Goal: Check status: Check status

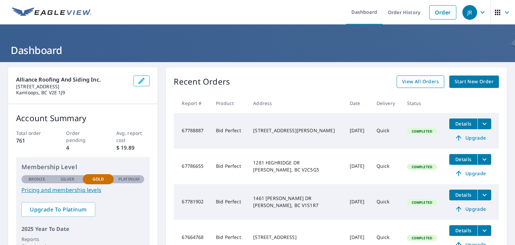
click at [412, 79] on span "View All Orders" at bounding box center [420, 82] width 37 height 8
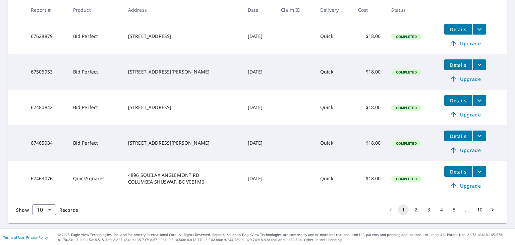
scroll to position [309, 0]
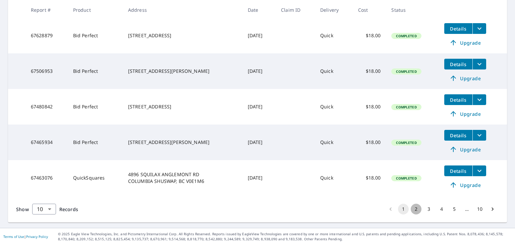
click at [411, 210] on button "2" at bounding box center [416, 209] width 11 height 11
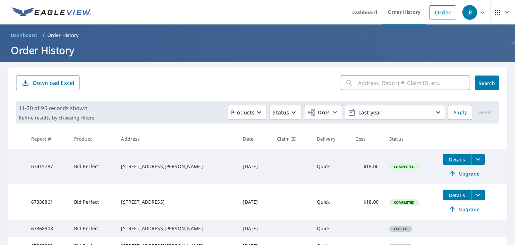
click at [377, 82] on input "text" at bounding box center [413, 82] width 111 height 19
type input "[STREET_ADDRESS]"
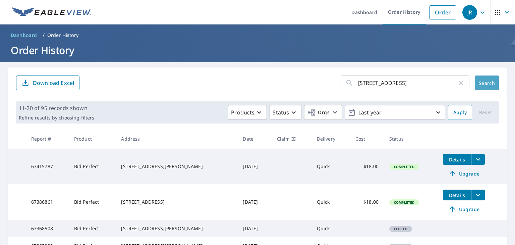
click at [484, 82] on span "Search" at bounding box center [486, 83] width 13 height 6
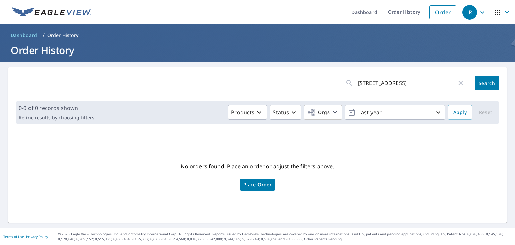
drag, startPoint x: 307, startPoint y: 195, endPoint x: 207, endPoint y: 200, distance: 99.7
click at [207, 200] on div "No orders found. Place an order or adjust the filters above. Place Order" at bounding box center [257, 175] width 489 height 83
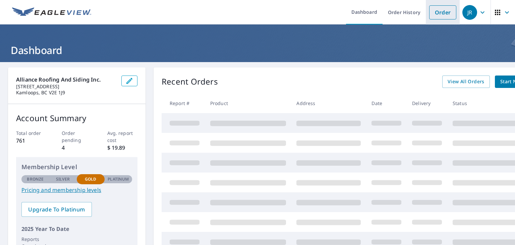
click at [439, 11] on link "Order" at bounding box center [442, 12] width 27 height 14
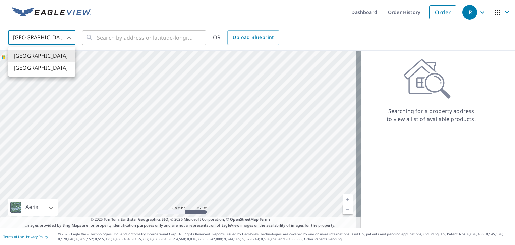
click at [71, 38] on body "JR JR Dashboard Order History Order JR United States US ​ ​ OR Upload Blueprint…" at bounding box center [257, 122] width 515 height 245
click at [40, 70] on li "Canada" at bounding box center [41, 68] width 67 height 12
type input "CA"
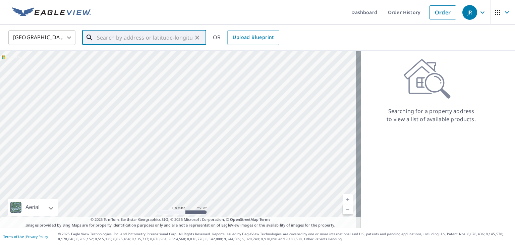
drag, startPoint x: 118, startPoint y: 34, endPoint x: 99, endPoint y: 37, distance: 19.4
click at [99, 37] on input "text" at bounding box center [145, 37] width 96 height 19
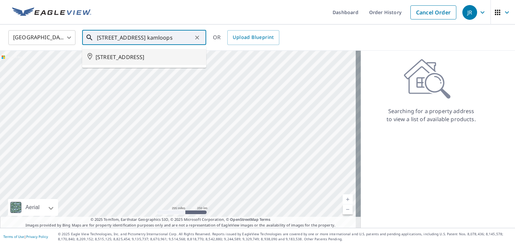
click at [119, 58] on span "935 PINE ST KAMLOOPS BC V2C3A3" at bounding box center [148, 57] width 105 height 8
type input "935 PINE ST KAMLOOPS BC V2C3A3"
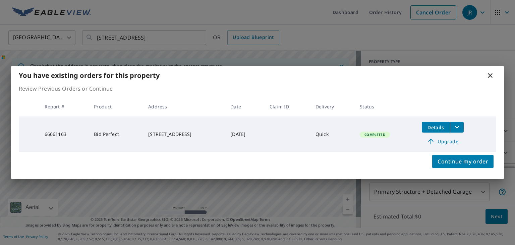
click at [461, 127] on icon "filesDropdownBtn-66661163" at bounding box center [457, 127] width 8 height 8
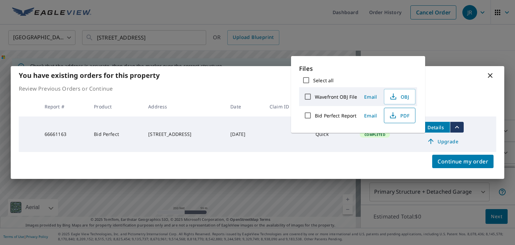
click at [400, 118] on span "PDF" at bounding box center [399, 115] width 21 height 8
click at [491, 73] on icon at bounding box center [491, 75] width 8 height 8
